Goal: Task Accomplishment & Management: Manage account settings

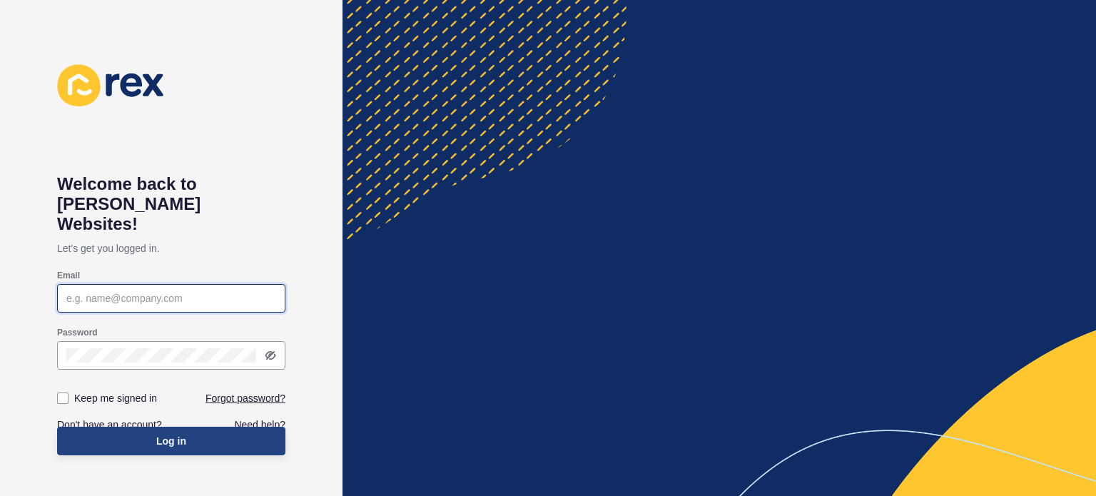
type input "[EMAIL_ADDRESS][DOMAIN_NAME]"
click at [167, 434] on span "Log in" at bounding box center [171, 441] width 30 height 14
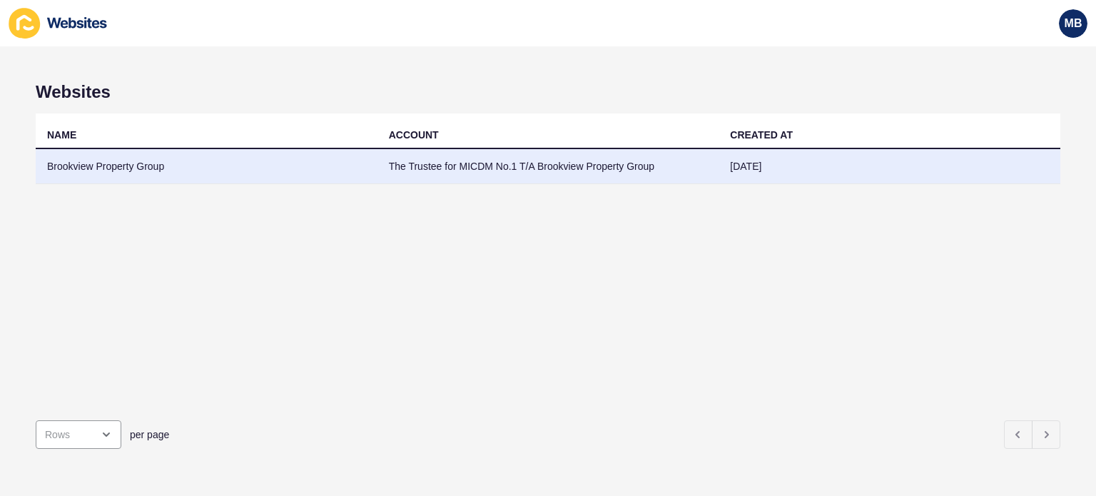
click at [158, 160] on td "Brookview Property Group" at bounding box center [207, 166] width 342 height 35
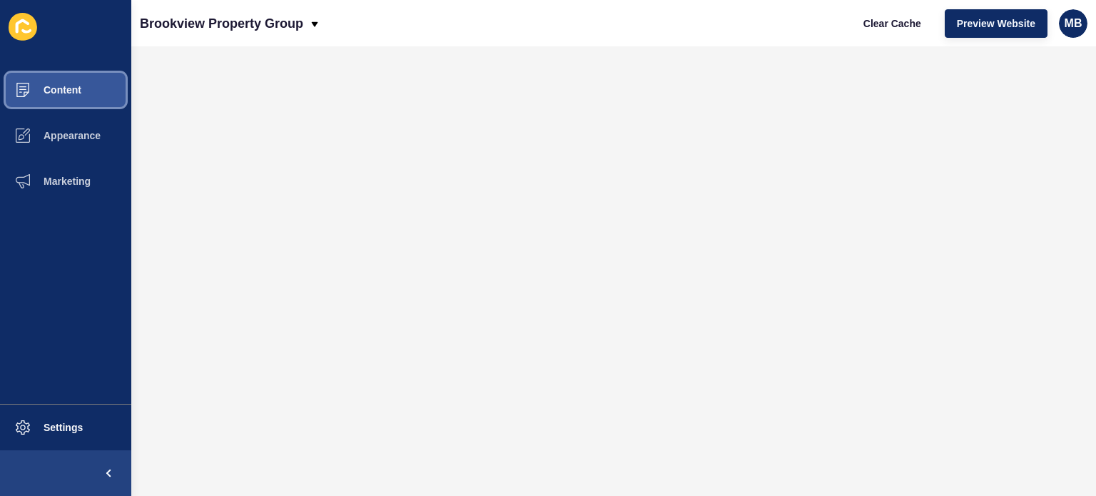
click at [76, 93] on span "Content" at bounding box center [39, 89] width 83 height 11
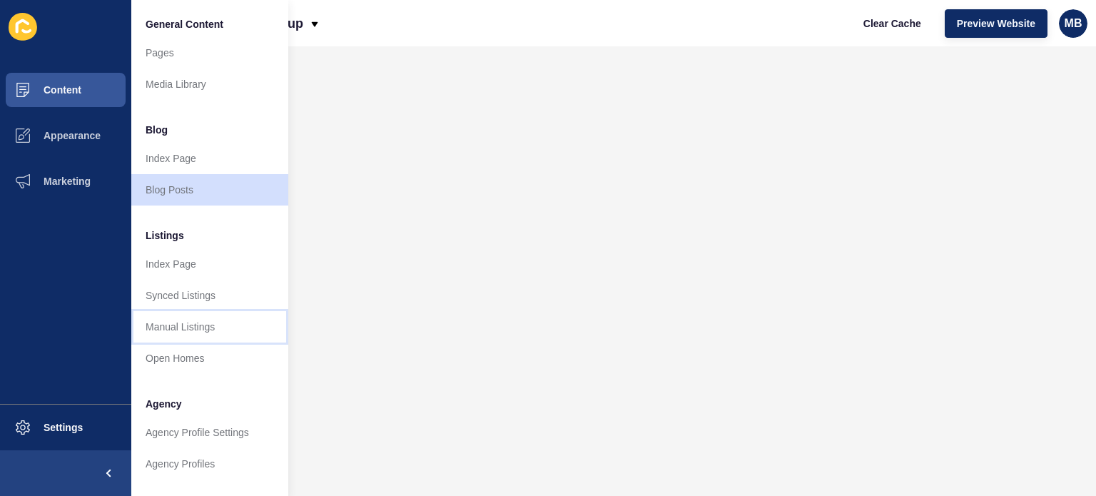
click at [194, 316] on link "Manual Listings" at bounding box center [209, 326] width 157 height 31
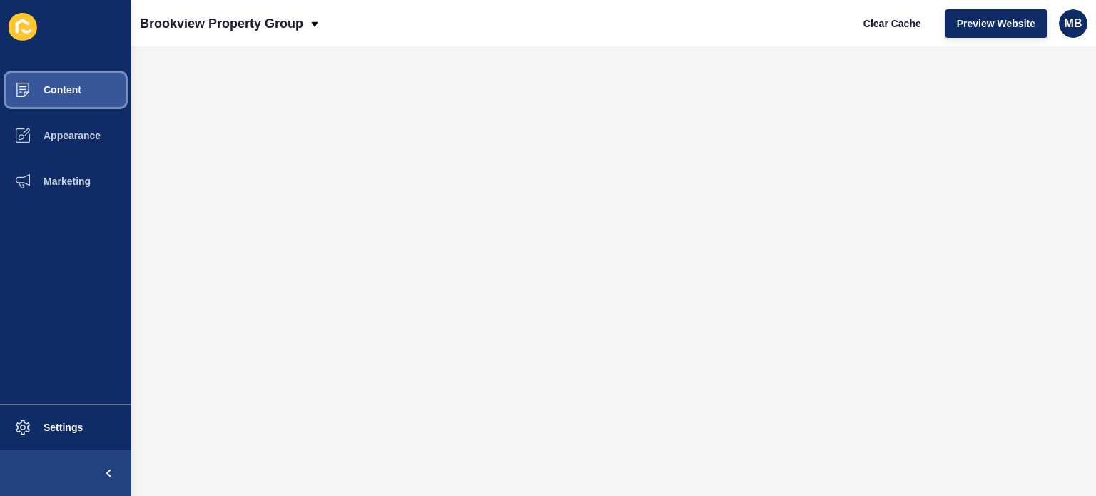
click at [71, 86] on span "Content" at bounding box center [39, 89] width 83 height 11
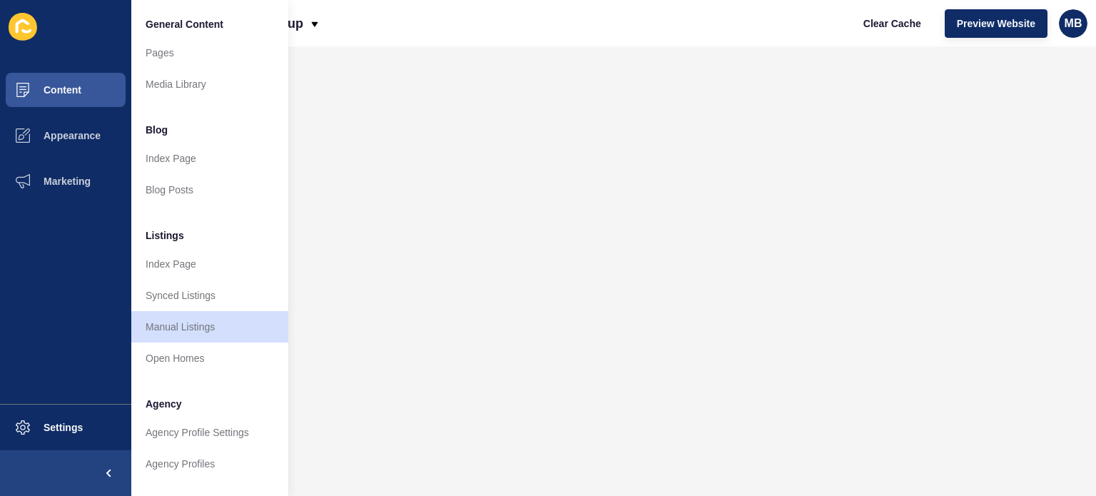
click at [519, 28] on div "Brookview Property Group Clear Cache Preview Website MB" at bounding box center [613, 23] width 964 height 46
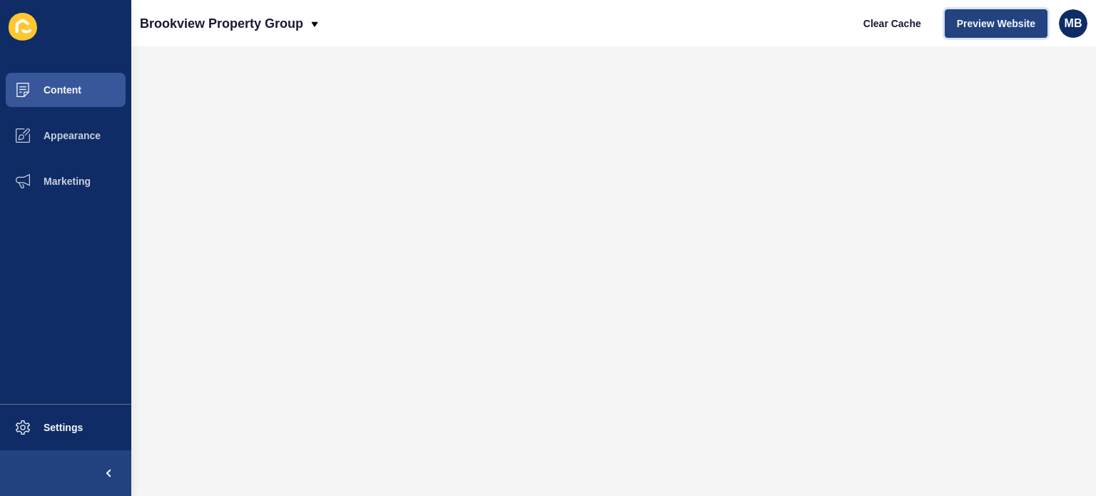
click at [1019, 14] on button "Preview Website" at bounding box center [995, 23] width 103 height 29
click at [993, 26] on span "Preview Website" at bounding box center [996, 23] width 78 height 14
click at [1005, 32] on button "Preview Website" at bounding box center [995, 23] width 103 height 29
click at [1071, 21] on span "MB" at bounding box center [1073, 23] width 18 height 14
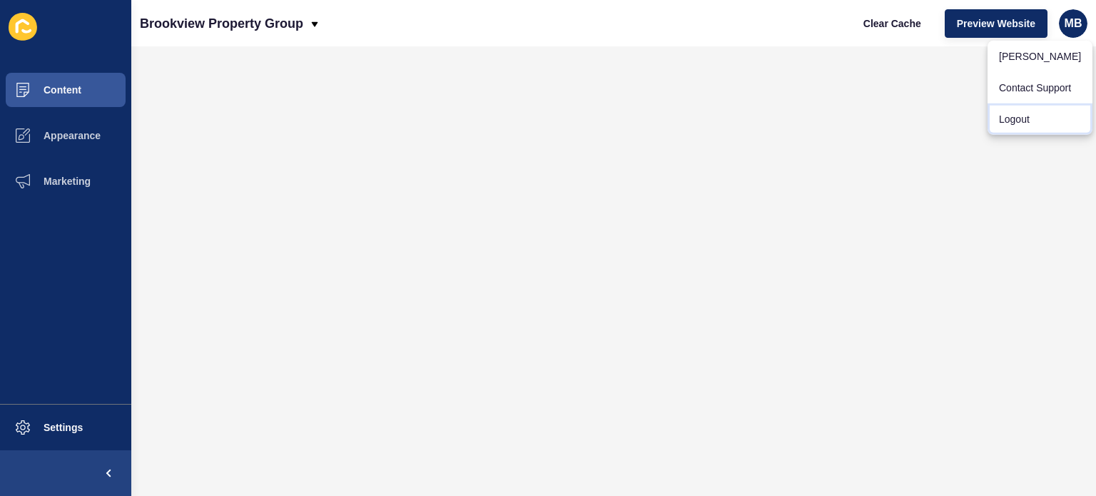
click at [1007, 123] on link "Logout" at bounding box center [1039, 118] width 105 height 31
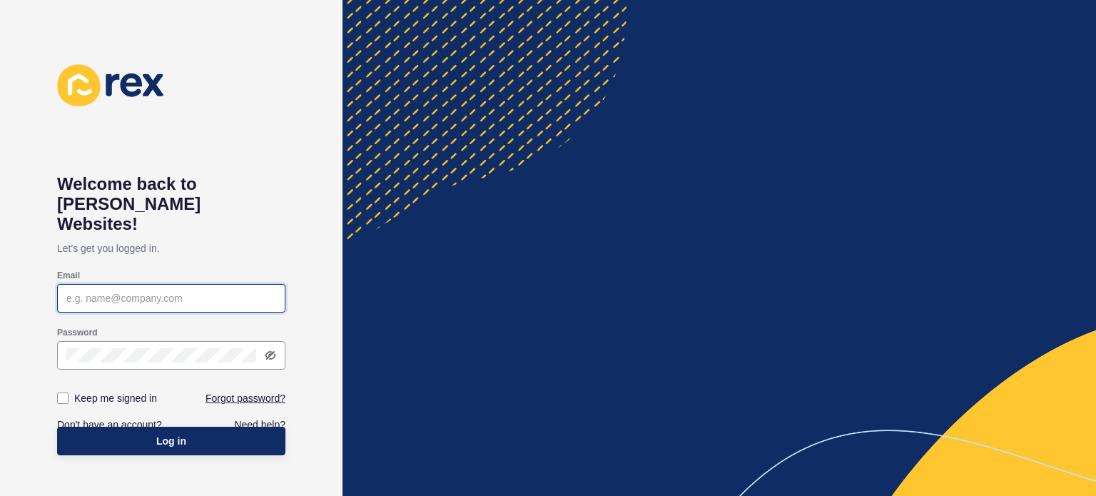
type input "[EMAIL_ADDRESS][DOMAIN_NAME]"
